Goal: Transaction & Acquisition: Obtain resource

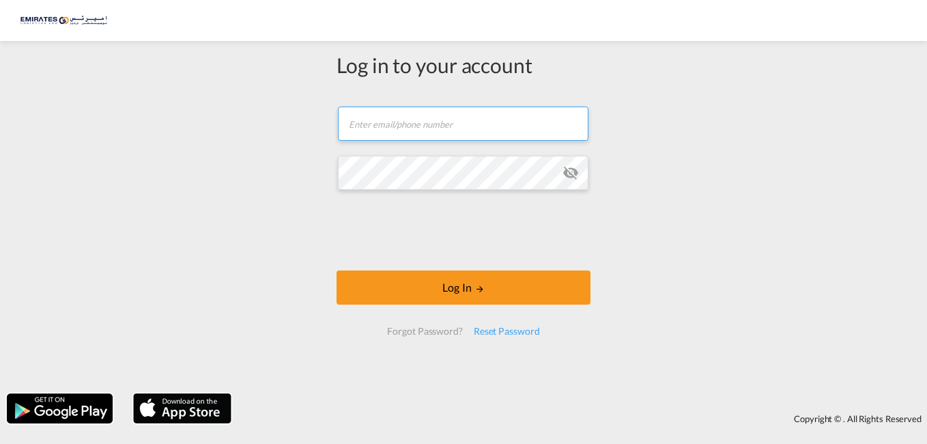
type input "[EMAIL_ADDRESS][DOMAIN_NAME]"
click at [570, 172] on md-icon "icon-eye-off" at bounding box center [570, 172] width 16 height 16
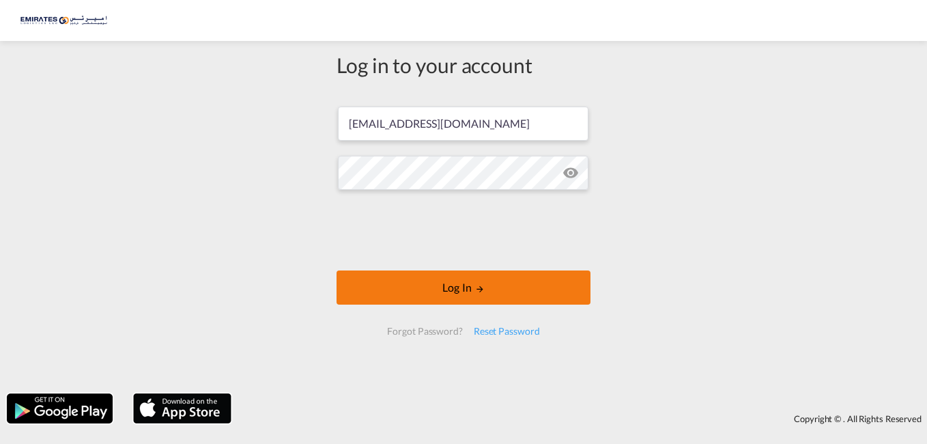
click at [421, 290] on button "Log In" at bounding box center [463, 287] width 254 height 34
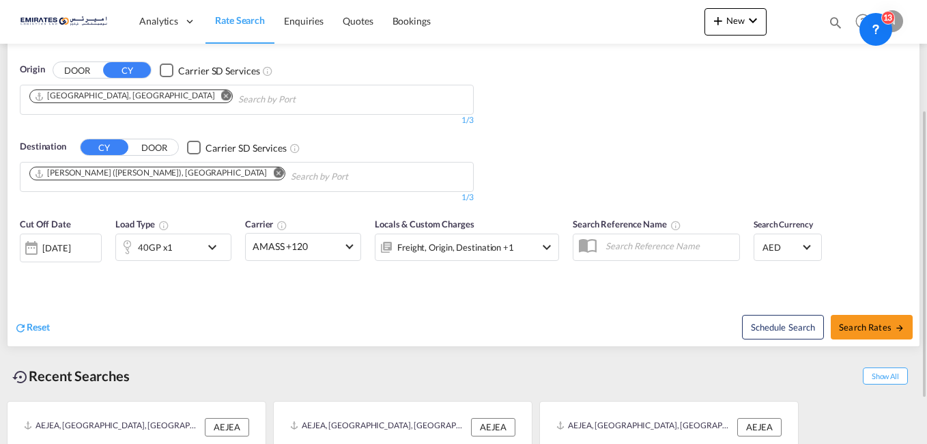
scroll to position [236, 0]
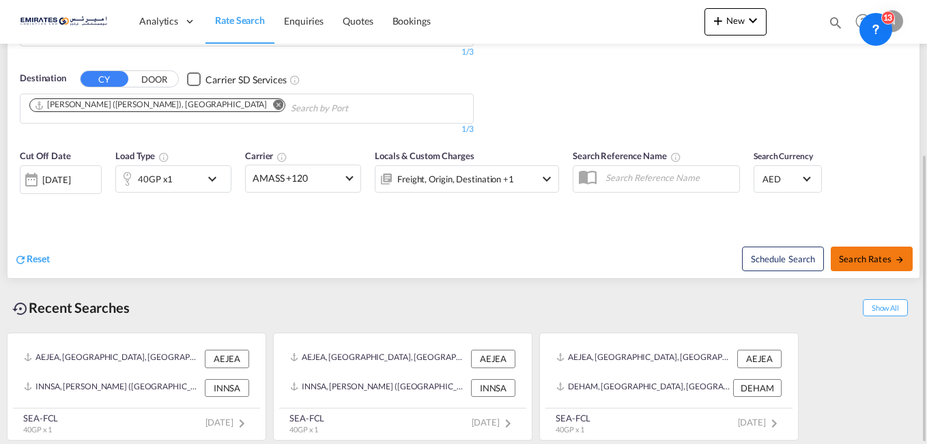
click at [867, 259] on span "Search Rates" at bounding box center [872, 258] width 66 height 11
type input "AEJEA to INNSA / [DATE]"
